Goal: Browse casually: Explore the website without a specific task or goal

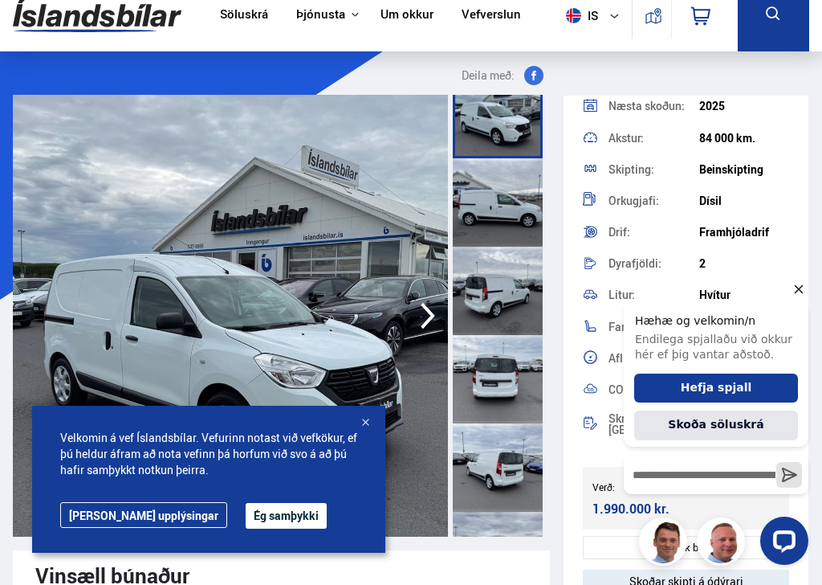
scroll to position [234, 0]
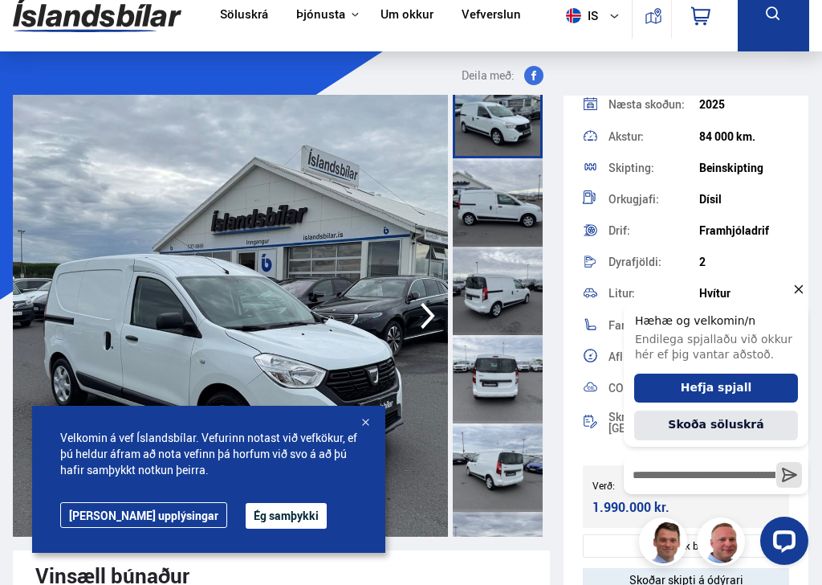
click at [402, 299] on img at bounding box center [230, 316] width 435 height 442
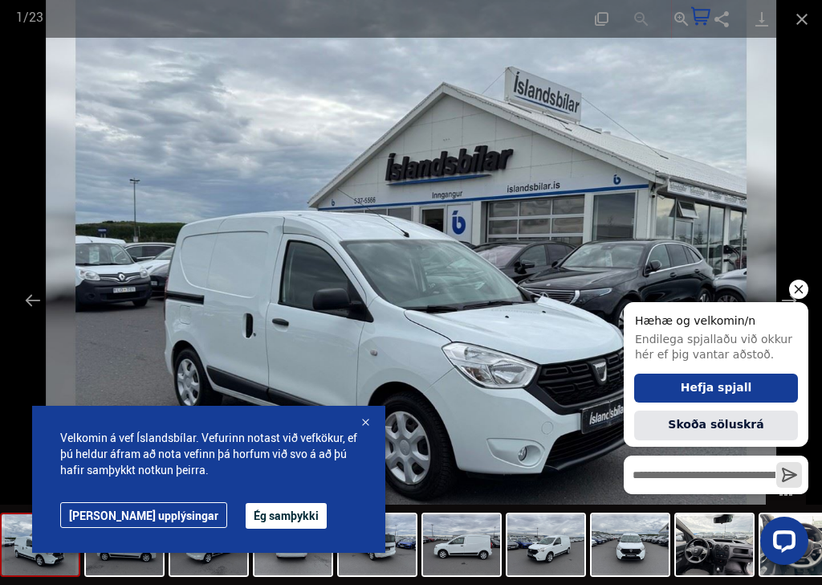
click at [807, 291] on icon "Hide greeting" at bounding box center [798, 288] width 19 height 19
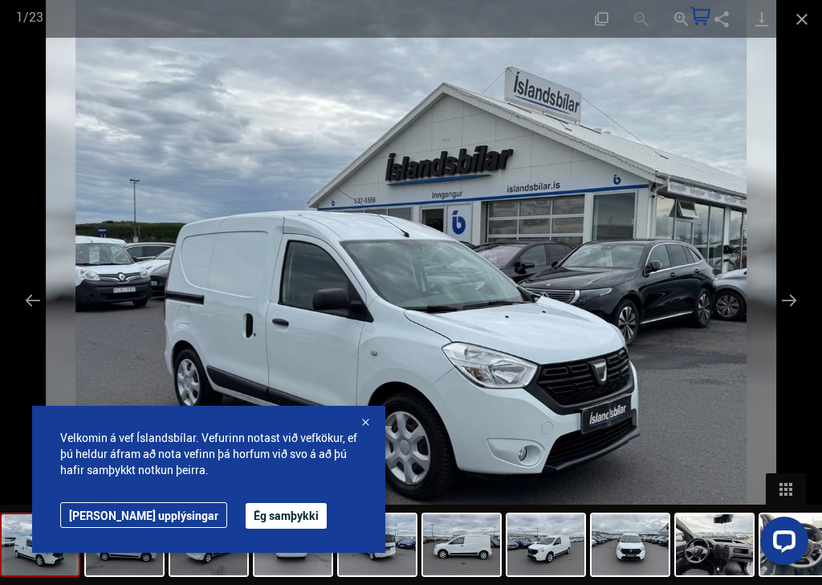
click at [778, 298] on button "Next slide" at bounding box center [790, 299] width 34 height 31
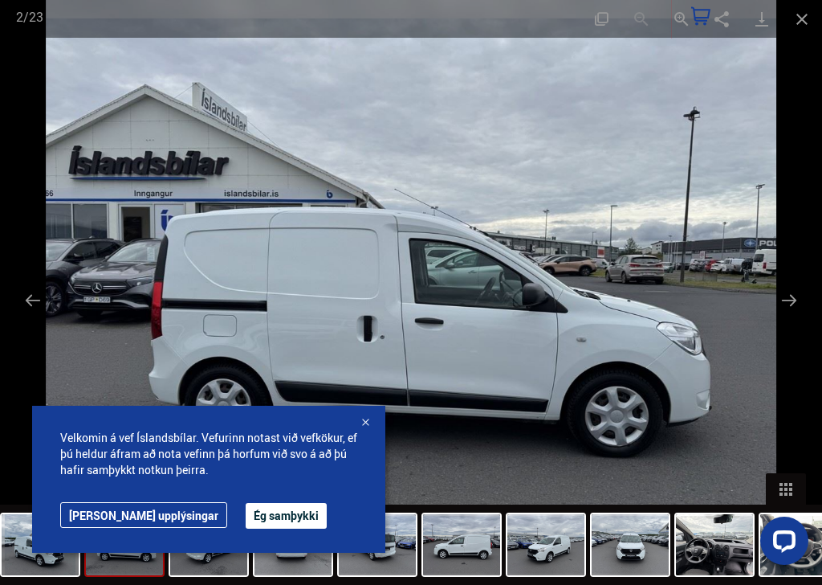
click at [784, 306] on button "Next slide" at bounding box center [790, 299] width 34 height 31
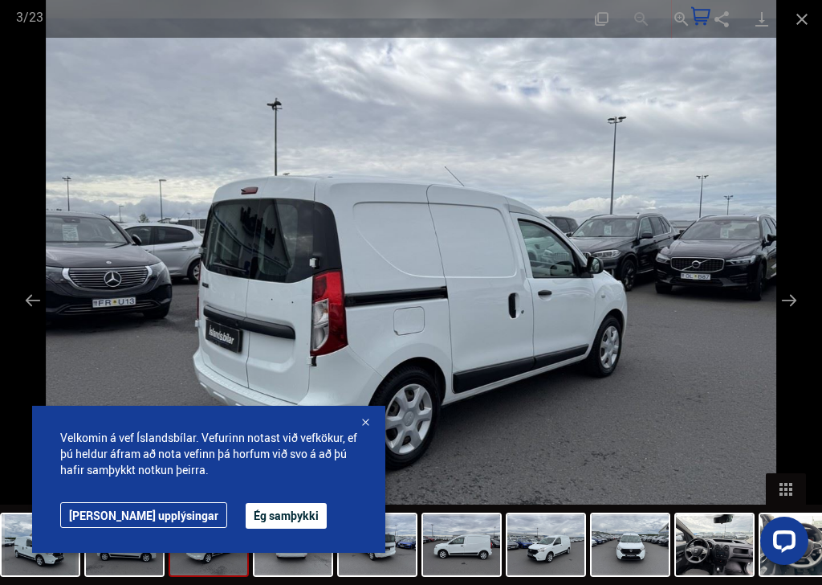
click at [785, 302] on button "Next slide" at bounding box center [790, 299] width 34 height 31
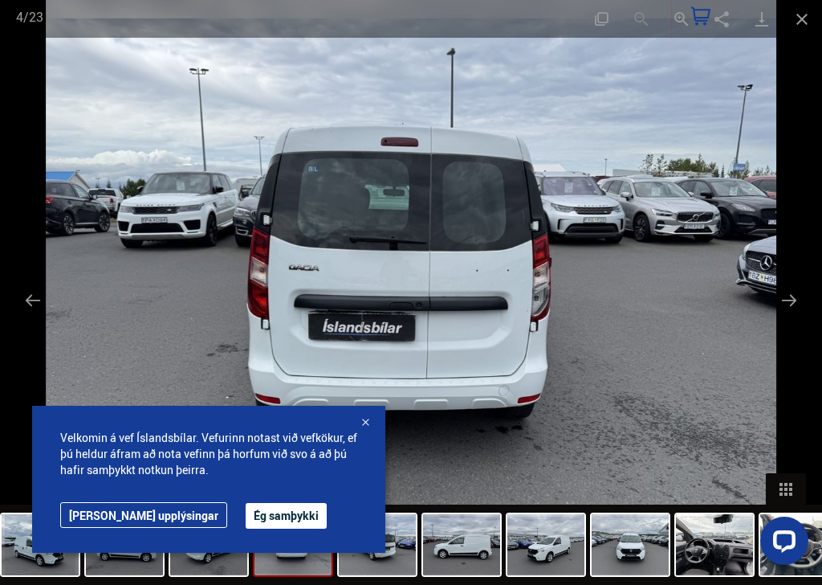
click at [789, 307] on button "Next slide" at bounding box center [790, 299] width 34 height 31
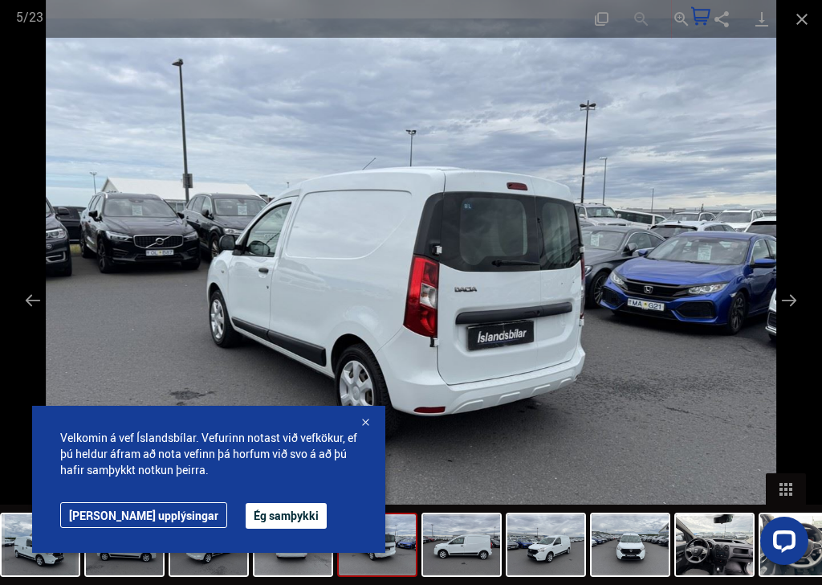
click at [788, 302] on button "Next slide" at bounding box center [790, 299] width 34 height 31
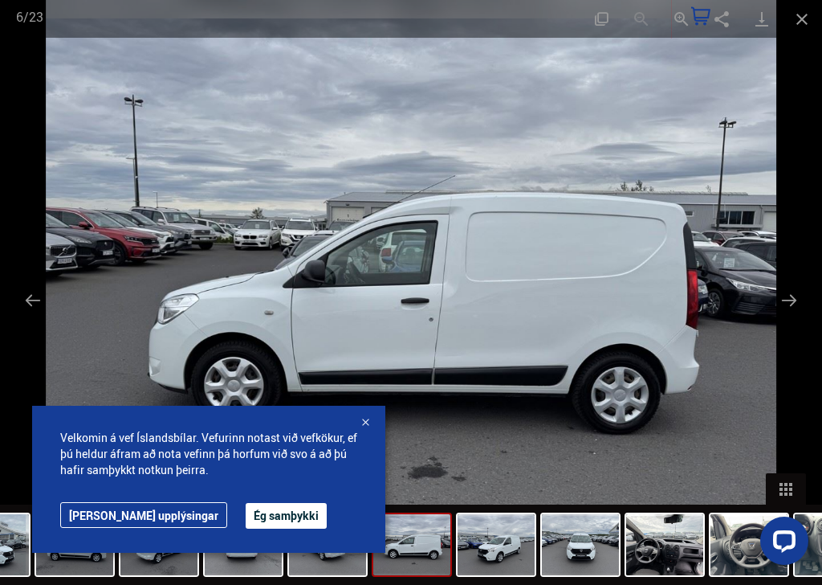
click at [787, 296] on button "Next slide" at bounding box center [790, 299] width 34 height 31
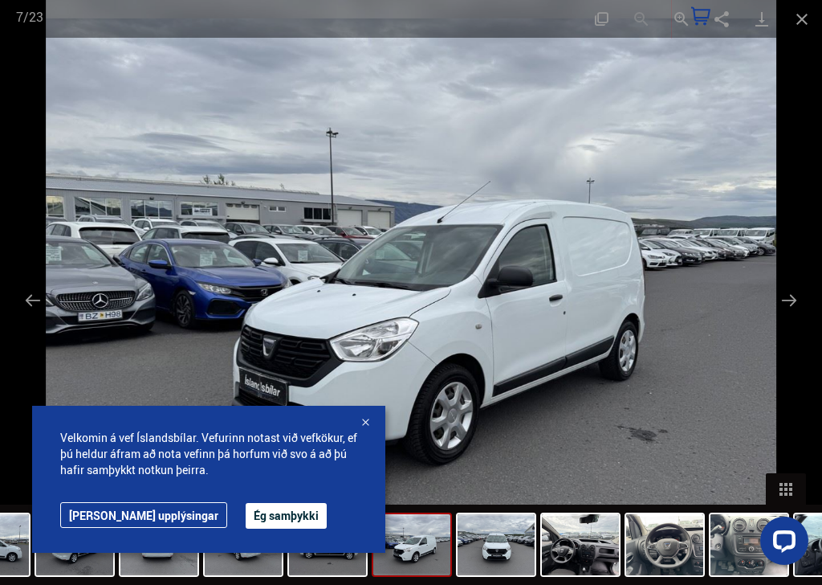
click at [792, 300] on button "Next slide" at bounding box center [790, 299] width 34 height 31
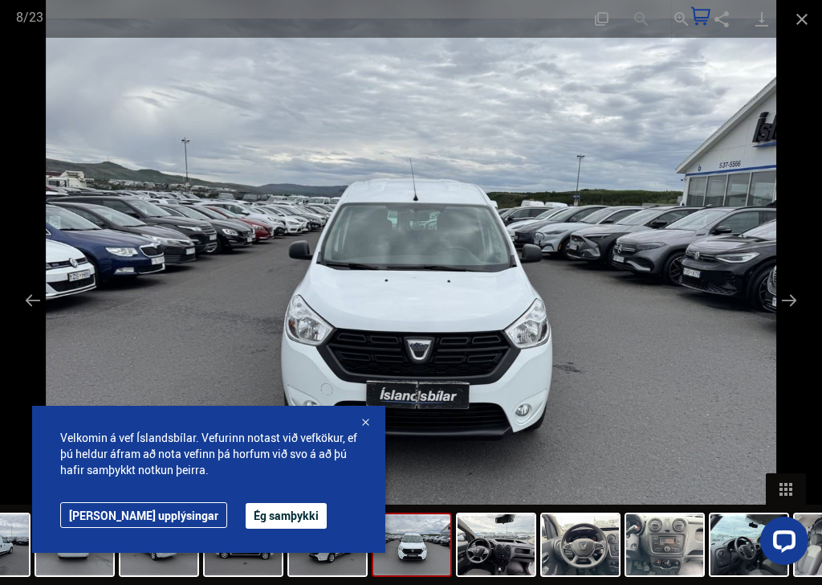
click at [789, 293] on button "Next slide" at bounding box center [790, 299] width 34 height 31
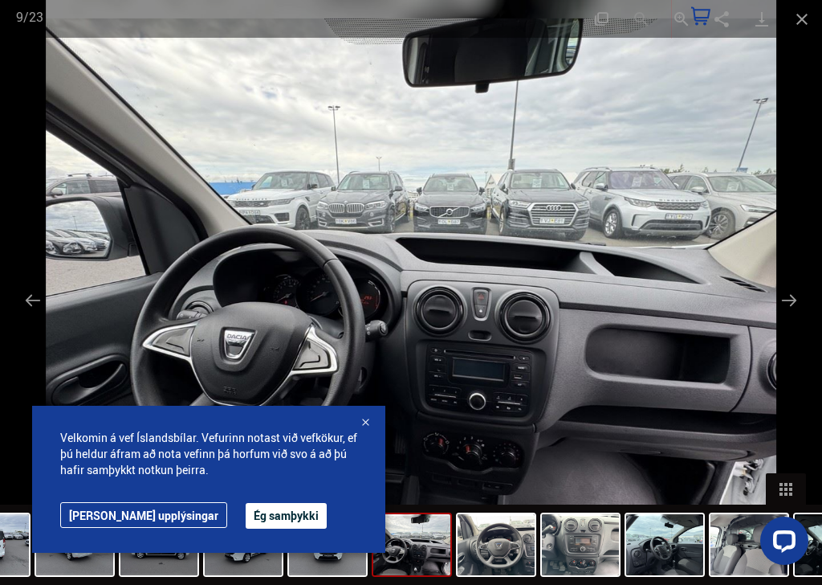
click at [796, 297] on button "Next slide" at bounding box center [790, 299] width 34 height 31
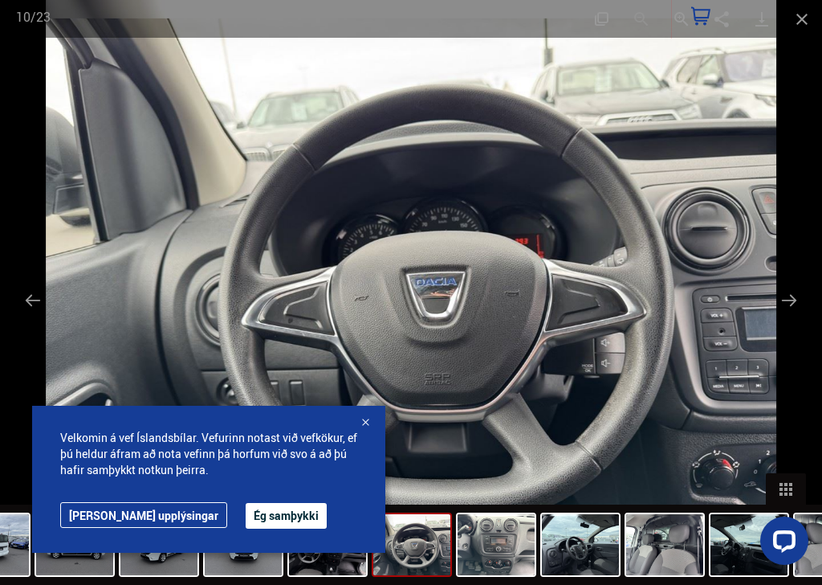
click at [790, 296] on button "Next slide" at bounding box center [790, 299] width 34 height 31
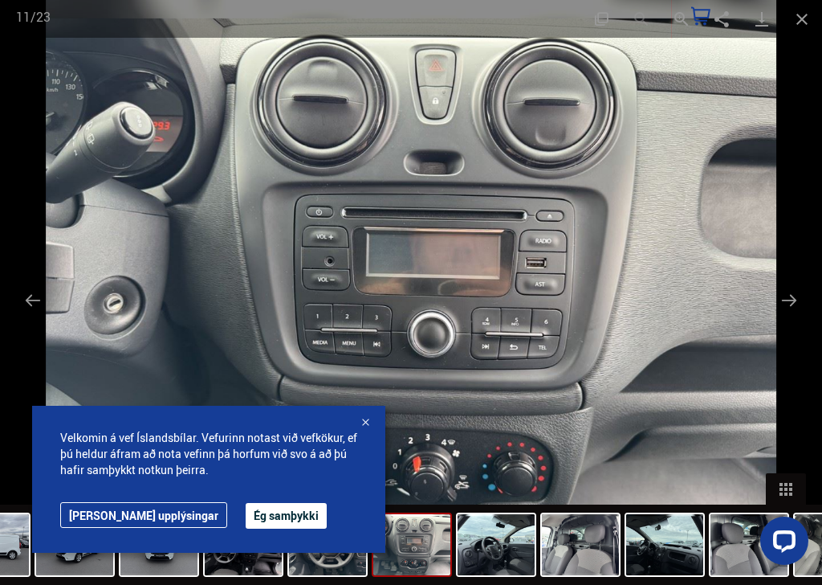
click at [789, 291] on button "Next slide" at bounding box center [790, 299] width 34 height 31
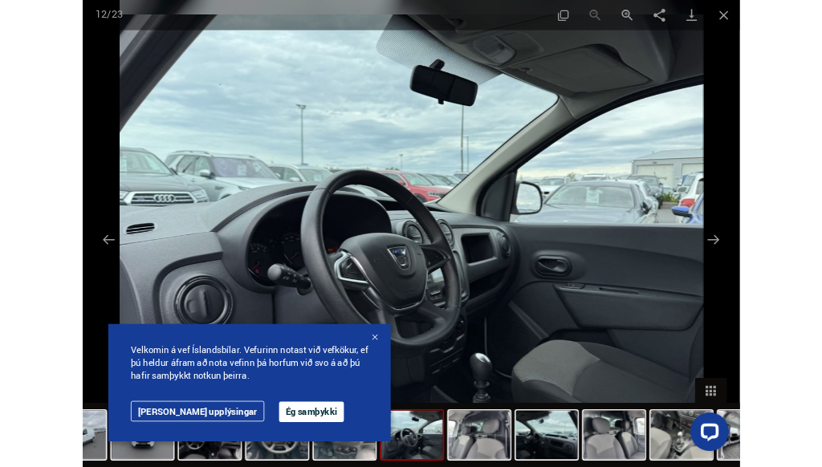
scroll to position [252, 0]
